Goal: Navigation & Orientation: Find specific page/section

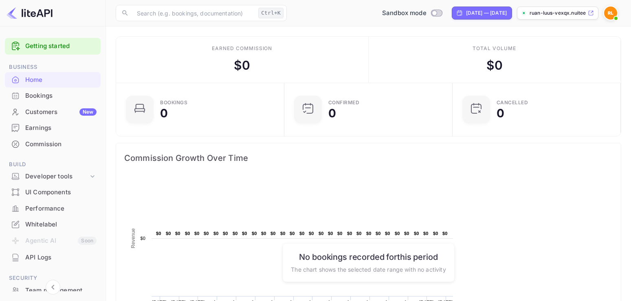
scroll to position [132, 163]
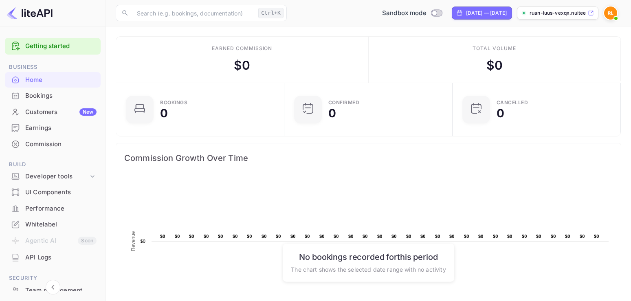
click at [57, 112] on div "Customers New" at bounding box center [60, 112] width 71 height 9
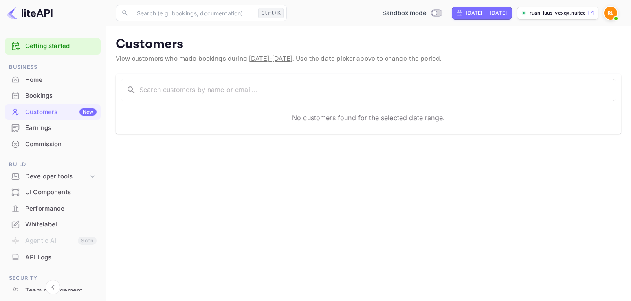
click at [54, 83] on div "Home" at bounding box center [60, 79] width 71 height 9
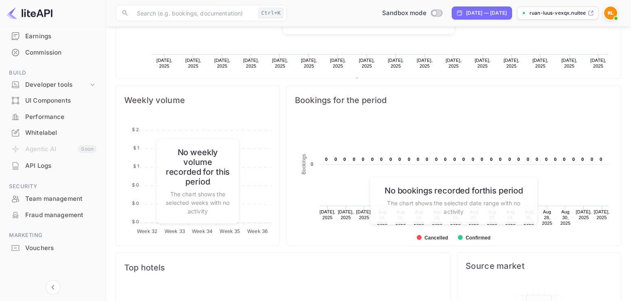
scroll to position [249, 0]
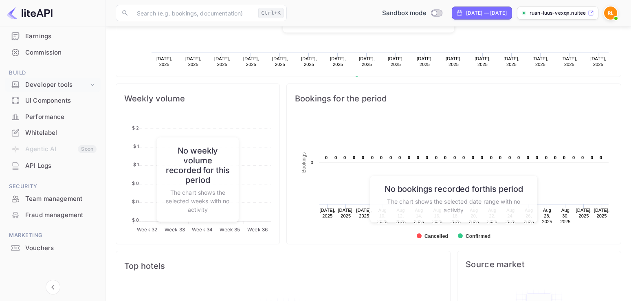
click at [93, 84] on icon at bounding box center [92, 85] width 8 height 8
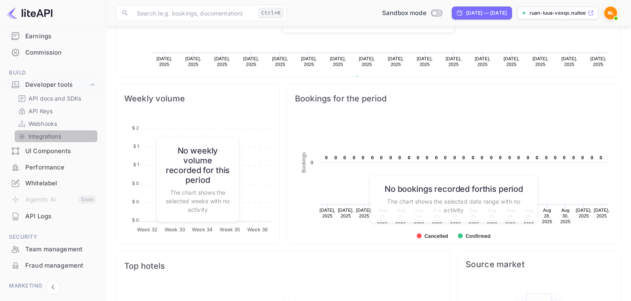
click at [44, 138] on p "Integrations" at bounding box center [45, 136] width 33 height 9
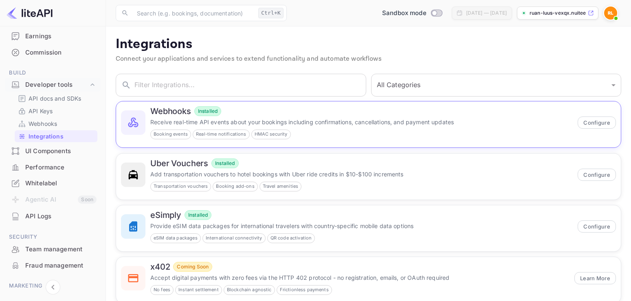
scroll to position [19, 0]
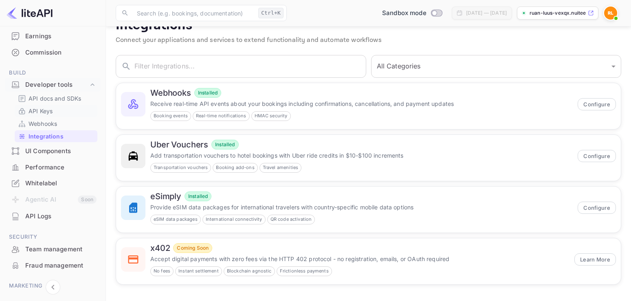
click at [48, 112] on p "API Keys" at bounding box center [41, 111] width 24 height 9
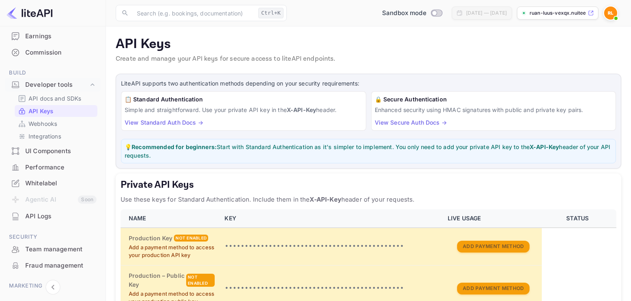
click at [164, 122] on link "View Standard Auth Docs →" at bounding box center [164, 122] width 79 height 7
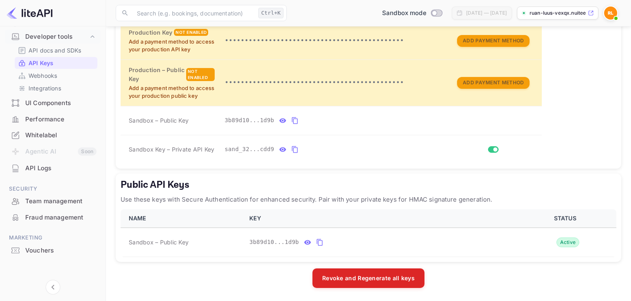
scroll to position [142, 0]
click at [46, 136] on div "Whitelabel" at bounding box center [60, 132] width 71 height 9
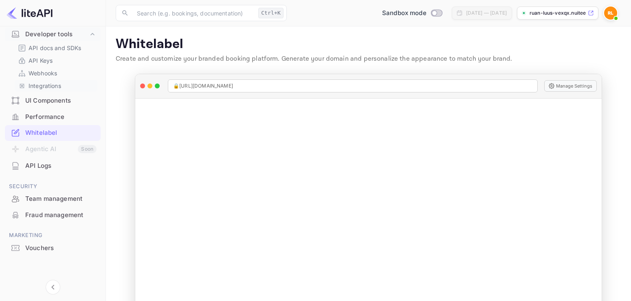
click at [50, 89] on p "Integrations" at bounding box center [45, 86] width 33 height 9
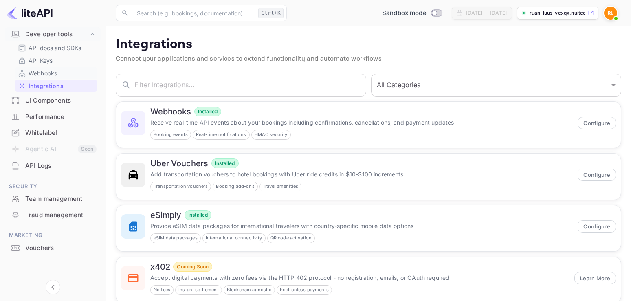
click at [38, 74] on p "Webhooks" at bounding box center [43, 73] width 29 height 9
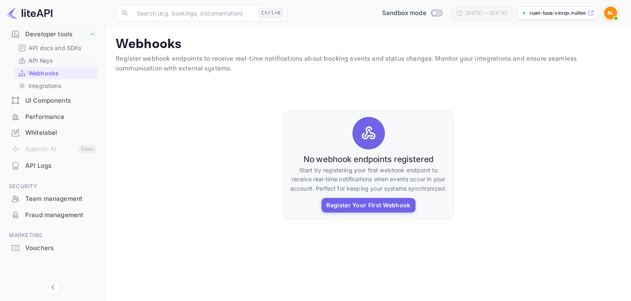
click at [46, 63] on p "API Keys" at bounding box center [41, 60] width 24 height 9
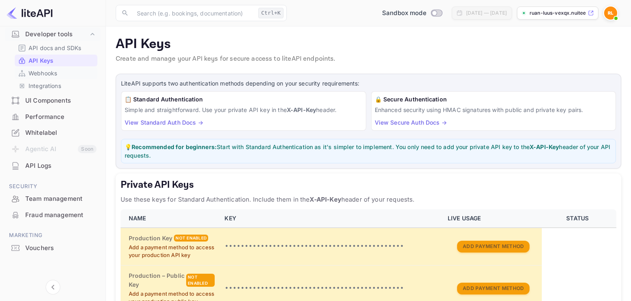
click at [46, 70] on p "Webhooks" at bounding box center [43, 73] width 29 height 9
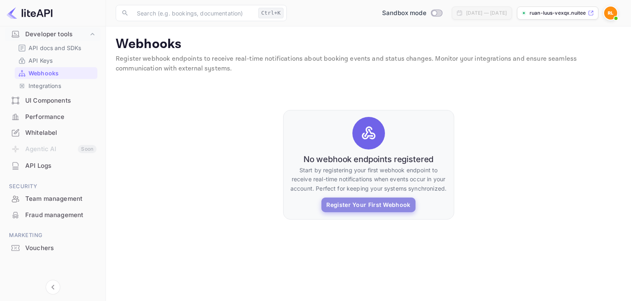
click at [374, 205] on button "Register Your First Webhook" at bounding box center [369, 205] width 94 height 15
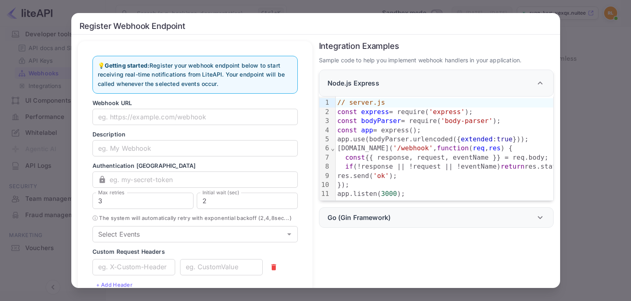
click at [55, 13] on div "Register Webhook Endpoint 💡 Getting started: Register your webhook endpoint bel…" at bounding box center [315, 150] width 631 height 301
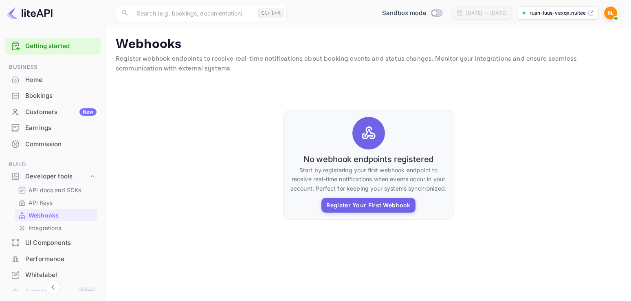
click at [49, 126] on div "Earnings" at bounding box center [60, 128] width 71 height 9
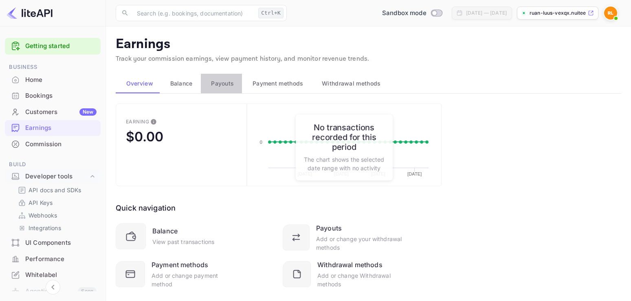
click at [228, 88] on button "Payouts" at bounding box center [222, 84] width 42 height 20
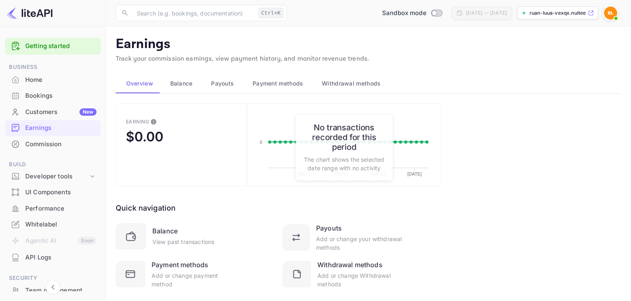
click at [54, 114] on div "Customers New" at bounding box center [60, 112] width 71 height 9
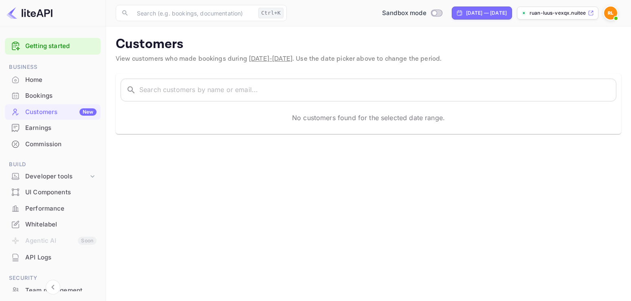
click at [39, 77] on div "Home" at bounding box center [60, 79] width 71 height 9
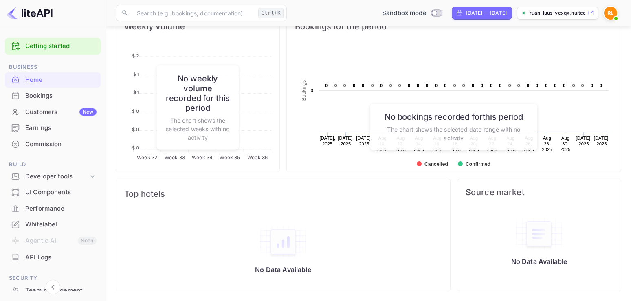
scroll to position [92, 0]
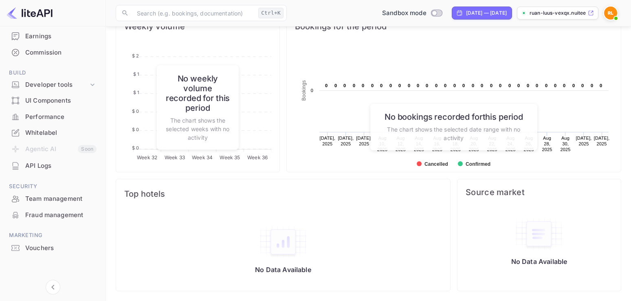
click at [538, 15] on p "ruan-luus-vexqx.nuitee..." at bounding box center [558, 12] width 57 height 7
click at [49, 133] on div "Whitelabel" at bounding box center [60, 132] width 71 height 9
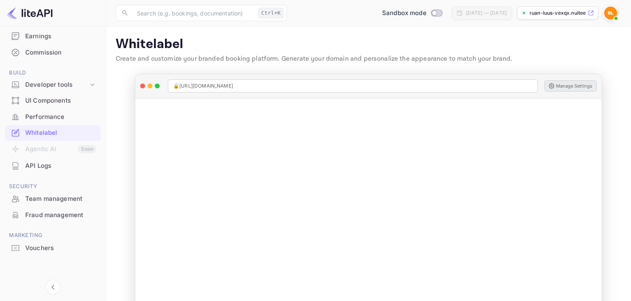
click at [583, 85] on button "Manage Settings" at bounding box center [571, 85] width 53 height 11
click at [426, 14] on input "Switch to Production mode" at bounding box center [434, 12] width 16 height 5
checkbox input "false"
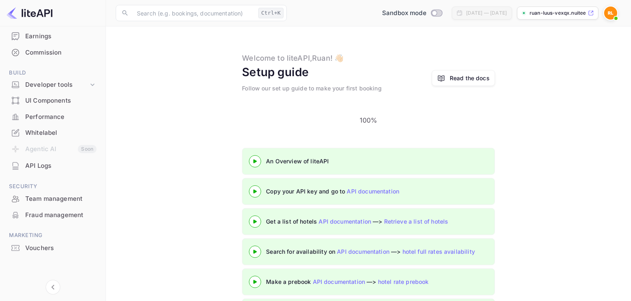
scroll to position [23, 0]
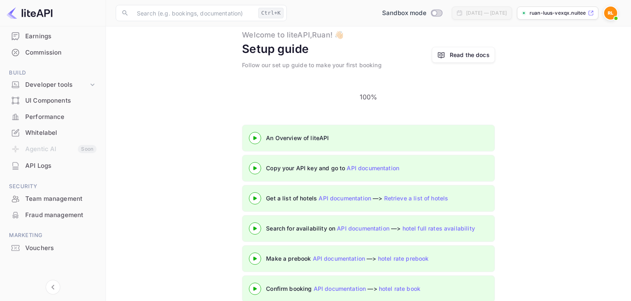
click at [366, 165] on link "API documentation" at bounding box center [373, 168] width 53 height 7
click at [413, 225] on link "hotel full rates availability" at bounding box center [439, 228] width 73 height 7
